Goal: Task Accomplishment & Management: Complete application form

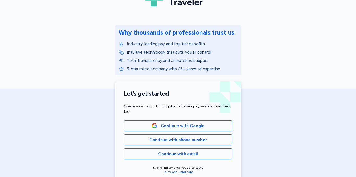
scroll to position [46, 0]
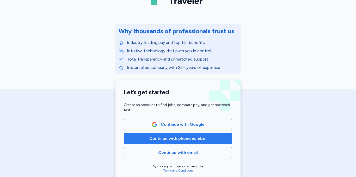
click at [209, 137] on span "Continue with phone number" at bounding box center [177, 139] width 99 height 6
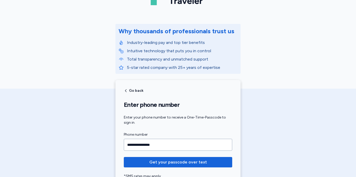
type input "**********"
click at [124, 157] on button "Get your passcode over text" at bounding box center [178, 162] width 108 height 10
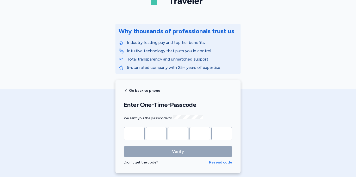
type input "*"
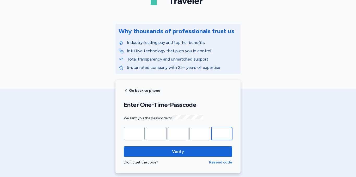
type input "*"
click at [124, 147] on button "Verify" at bounding box center [178, 152] width 108 height 10
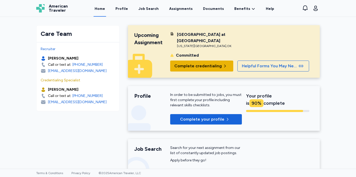
click at [211, 70] on button "Complete credentialing" at bounding box center [201, 66] width 63 height 11
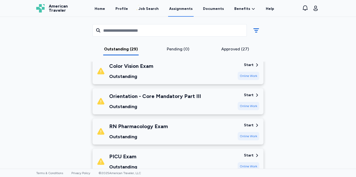
scroll to position [727, 0]
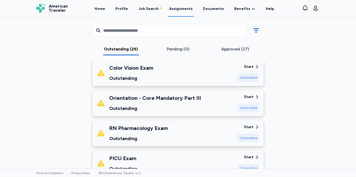
click at [252, 125] on div "Start" at bounding box center [249, 127] width 10 height 5
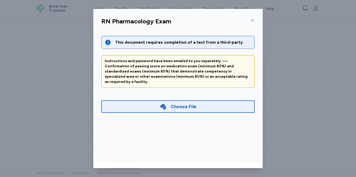
click at [252, 20] on icon at bounding box center [252, 20] width 4 height 4
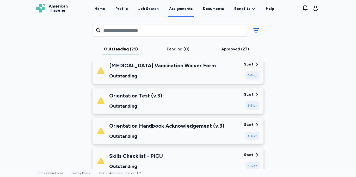
scroll to position [133, 0]
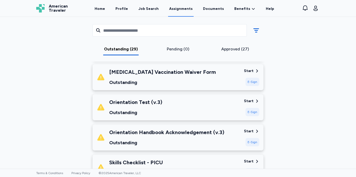
click at [246, 134] on div "Start" at bounding box center [249, 131] width 10 height 5
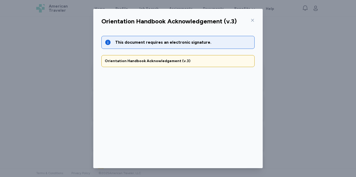
scroll to position [23, 0]
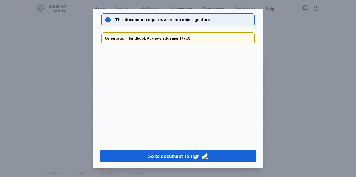
click at [282, 14] on div "Orientation Handbook Acknowledgement (v.3) This document requires an electronic…" at bounding box center [178, 88] width 356 height 177
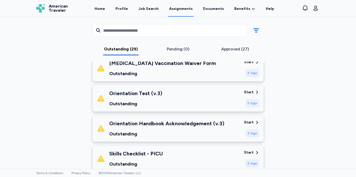
scroll to position [142, 0]
click at [258, 90] on icon at bounding box center [256, 92] width 5 height 5
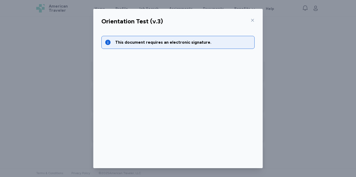
scroll to position [23, 0]
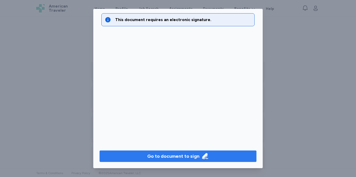
click at [194, 157] on div "Go to document to sign" at bounding box center [173, 156] width 52 height 7
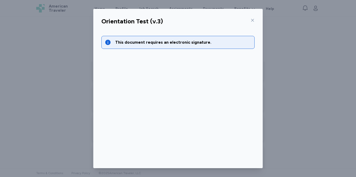
click at [254, 18] on icon at bounding box center [252, 20] width 4 height 4
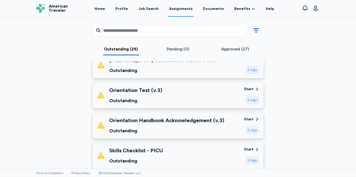
scroll to position [145, 0]
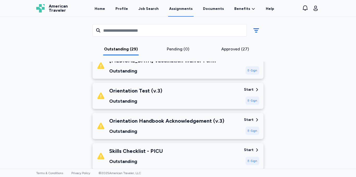
click at [175, 47] on div "Pending (0)" at bounding box center [178, 49] width 53 height 6
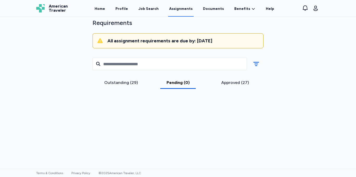
scroll to position [38, 0]
click at [131, 82] on div "Outstanding (29)" at bounding box center [121, 83] width 53 height 6
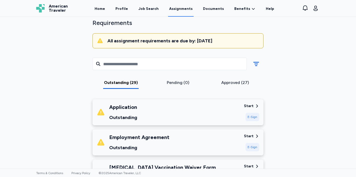
scroll to position [145, 0]
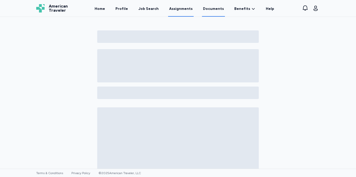
click at [209, 8] on link "Documents" at bounding box center [213, 9] width 23 height 16
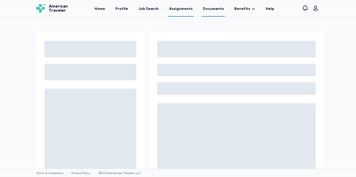
click at [185, 10] on link "Assignments" at bounding box center [181, 9] width 26 height 16
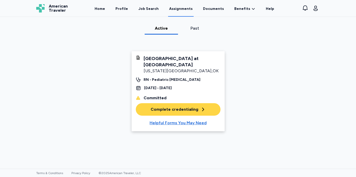
click at [188, 112] on div "Complete credentialing" at bounding box center [178, 110] width 55 height 6
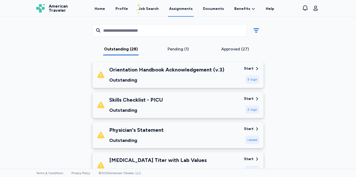
scroll to position [168, 0]
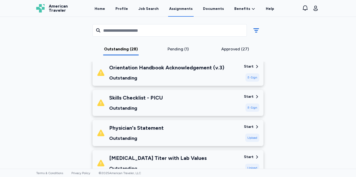
click at [250, 68] on div "Start" at bounding box center [249, 66] width 10 height 5
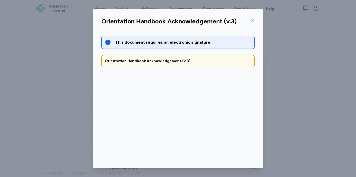
scroll to position [23, 0]
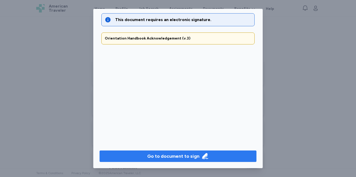
click at [190, 156] on div "Go to document to sign" at bounding box center [173, 156] width 52 height 7
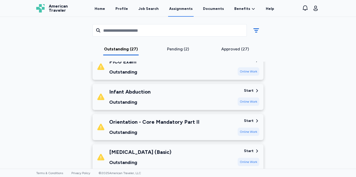
scroll to position [741, 0]
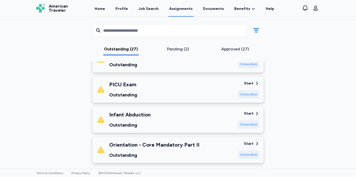
click at [251, 111] on div "Start" at bounding box center [249, 113] width 10 height 5
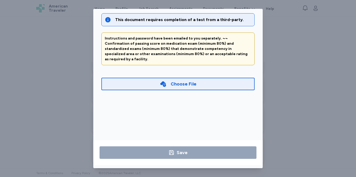
scroll to position [0, 0]
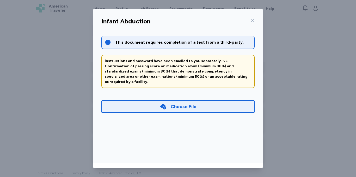
click at [252, 20] on icon at bounding box center [252, 20] width 4 height 4
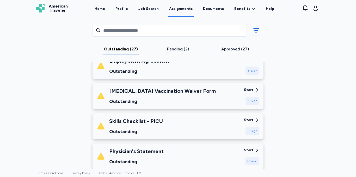
scroll to position [121, 0]
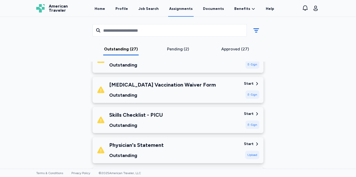
click at [250, 114] on div "Start" at bounding box center [249, 113] width 10 height 5
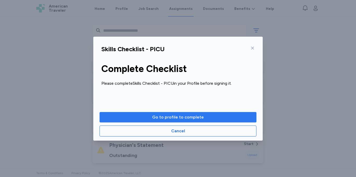
click at [174, 118] on span "Go to profile to complete" at bounding box center [178, 117] width 52 height 6
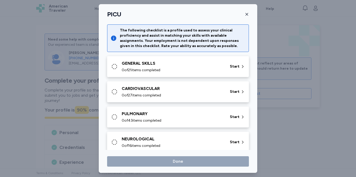
click at [156, 72] on span "0 of 21 items completed" at bounding box center [141, 70] width 39 height 5
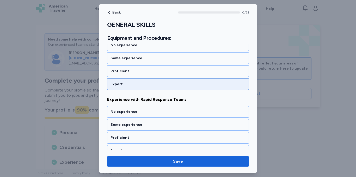
scroll to position [238, 0]
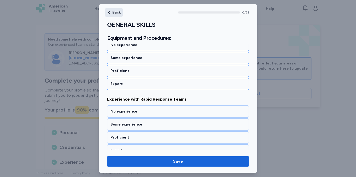
click at [110, 11] on icon "button" at bounding box center [109, 12] width 4 height 4
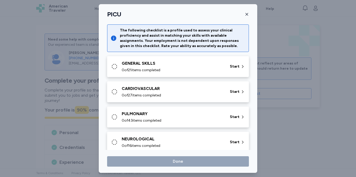
click at [248, 17] on button "button" at bounding box center [247, 14] width 4 height 8
